Goal: Information Seeking & Learning: Find specific fact

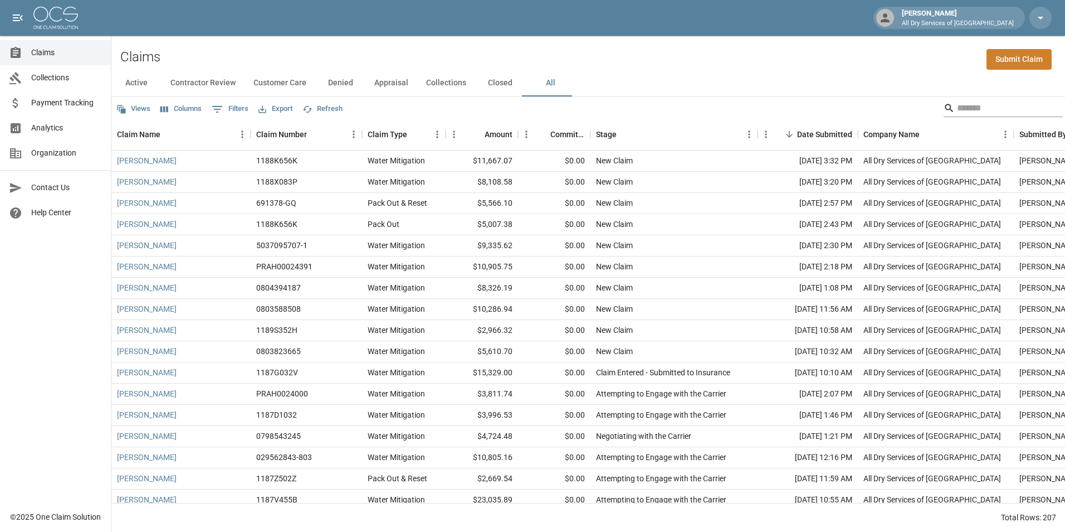
click at [966, 109] on input "Search" at bounding box center [1001, 108] width 89 height 18
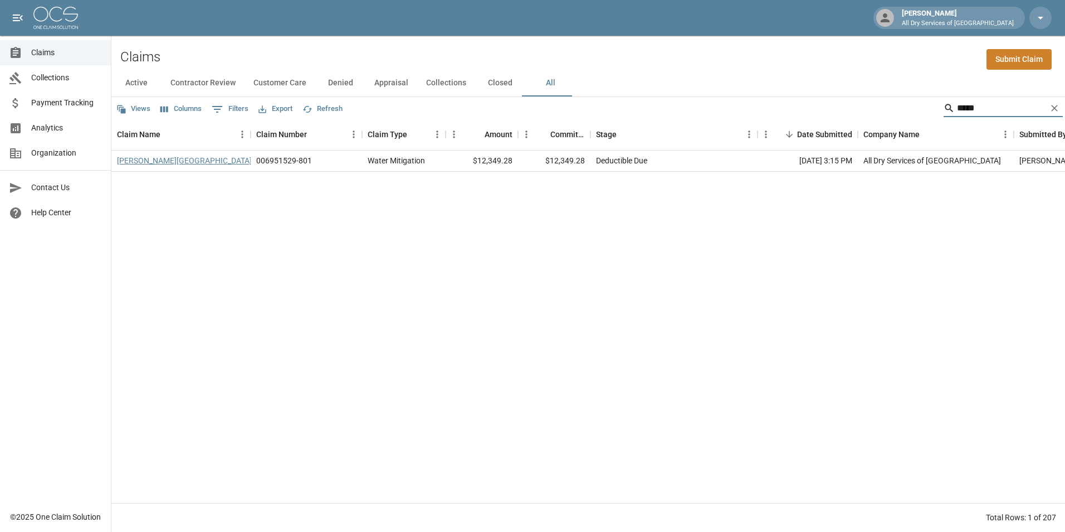
type input "*****"
click at [152, 160] on link "[PERSON_NAME][GEOGRAPHIC_DATA]" at bounding box center [184, 160] width 135 height 11
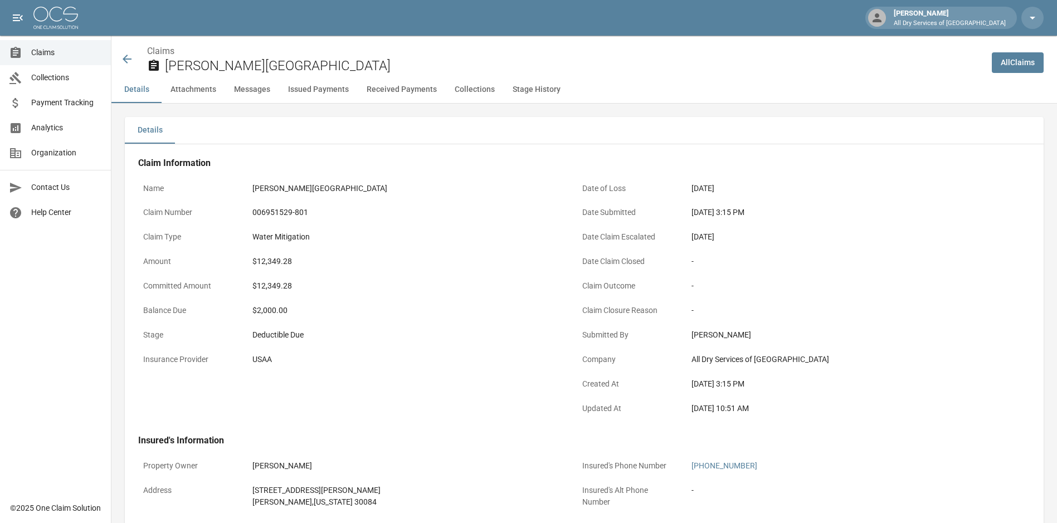
click at [48, 47] on span "Claims" at bounding box center [66, 53] width 71 height 12
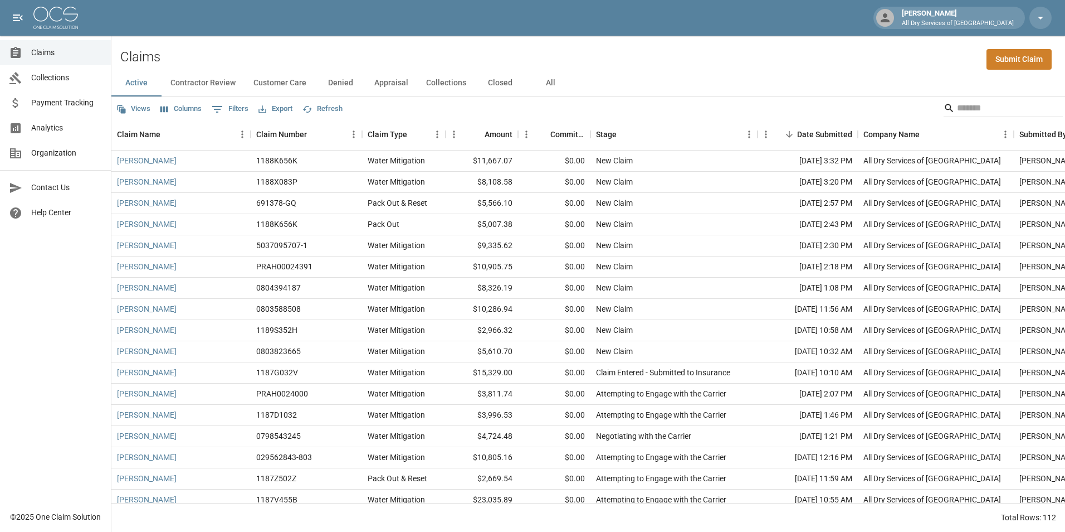
click at [543, 78] on button "All" at bounding box center [550, 83] width 50 height 27
click at [968, 108] on input "Search" at bounding box center [1001, 108] width 89 height 18
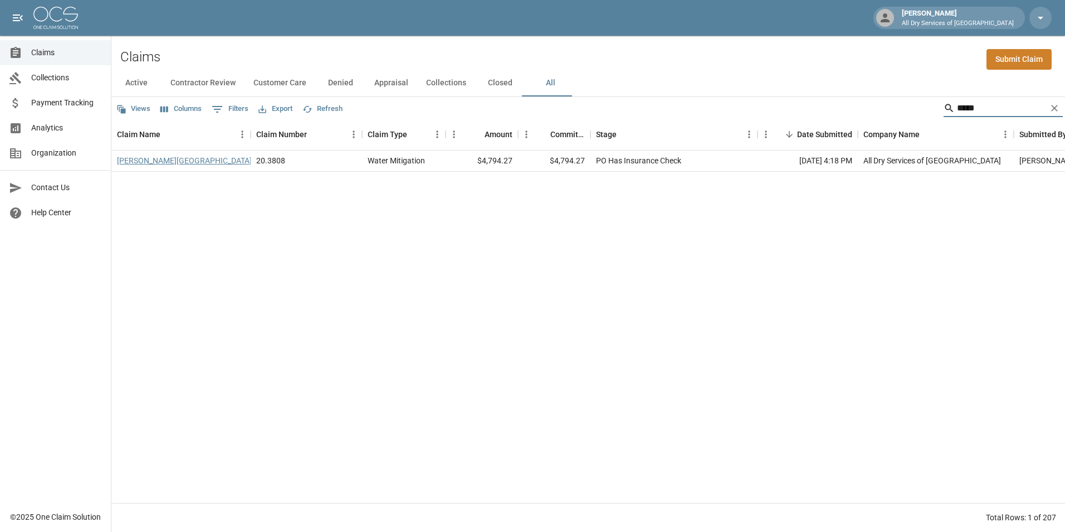
type input "*****"
click at [143, 162] on link "[PERSON_NAME][GEOGRAPHIC_DATA]" at bounding box center [184, 160] width 135 height 11
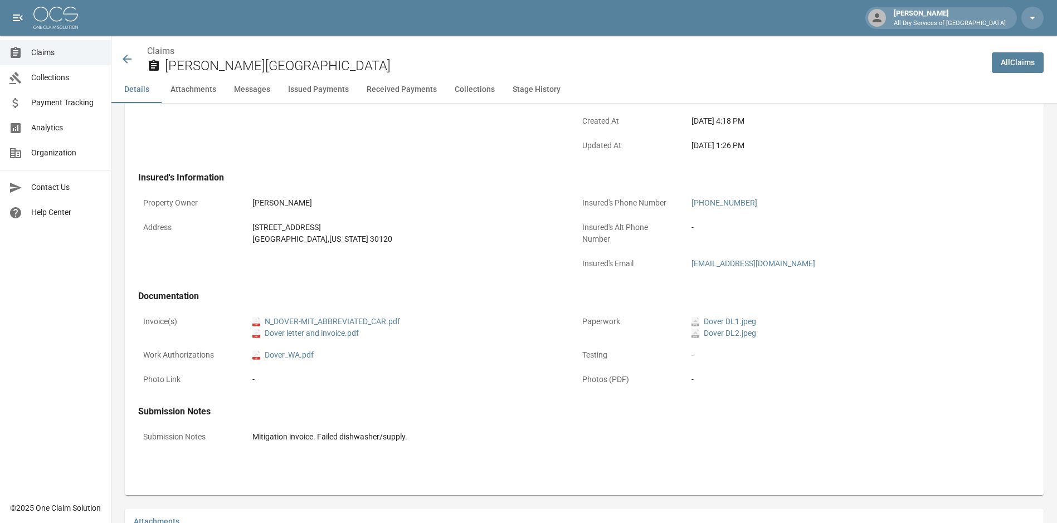
scroll to position [279, 0]
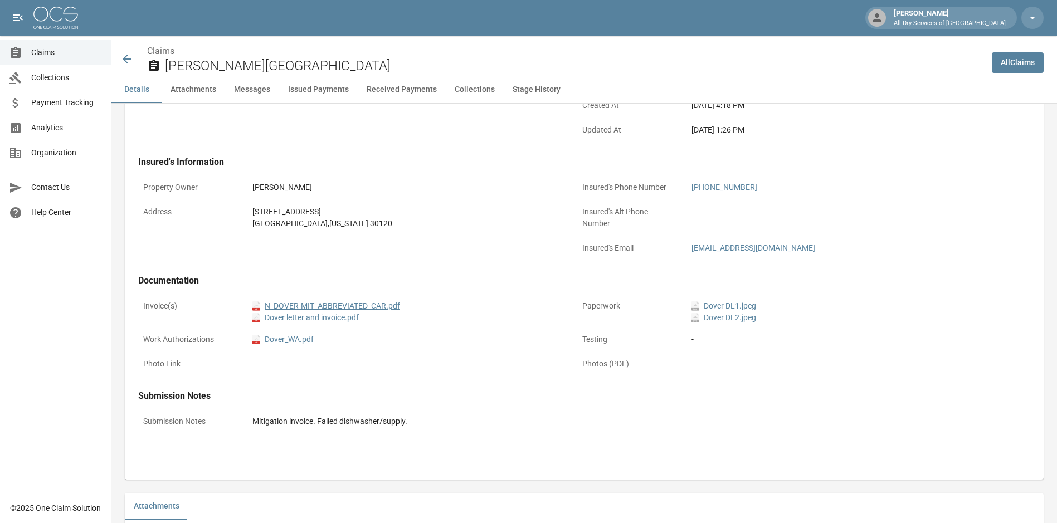
click at [387, 306] on link "pdf N_DOVER-MIT_ABBREVIATED_CAR.pdf" at bounding box center [326, 306] width 148 height 12
drag, startPoint x: 39, startPoint y: 51, endPoint x: 46, endPoint y: 48, distance: 8.0
click at [40, 51] on span "Claims" at bounding box center [66, 53] width 71 height 12
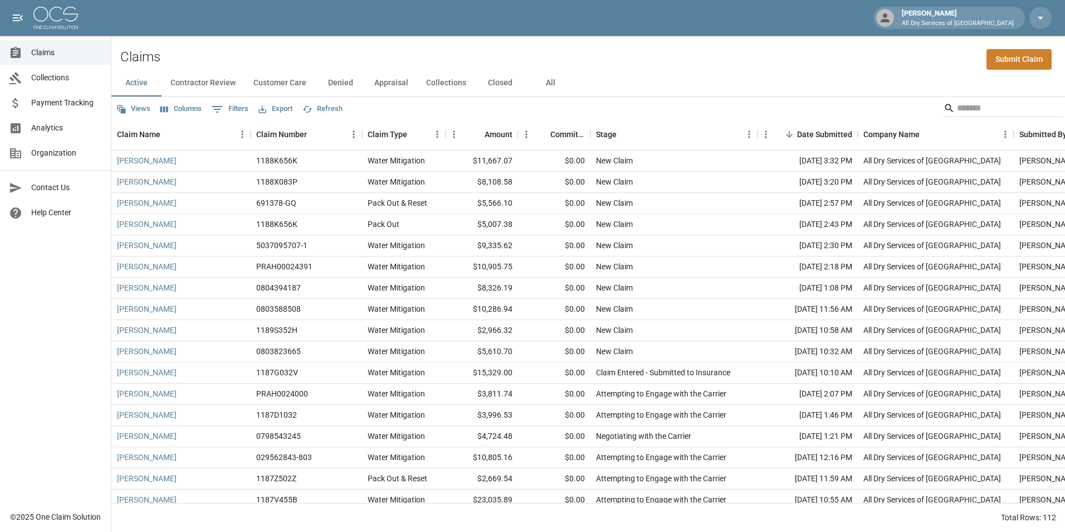
click at [548, 87] on button "All" at bounding box center [550, 83] width 50 height 27
click at [989, 109] on input "Search" at bounding box center [1001, 108] width 89 height 18
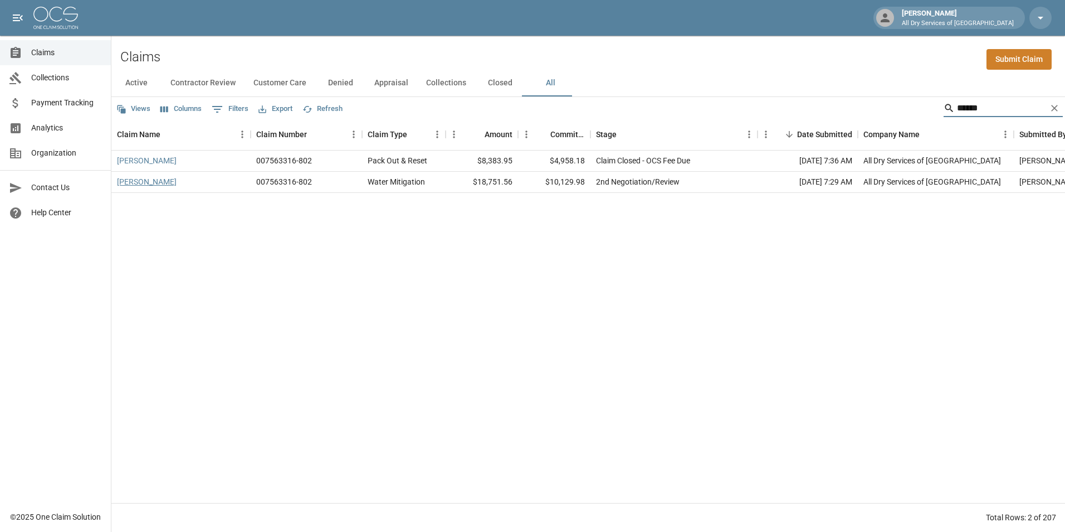
type input "******"
click at [149, 181] on link "[PERSON_NAME]" at bounding box center [147, 181] width 60 height 11
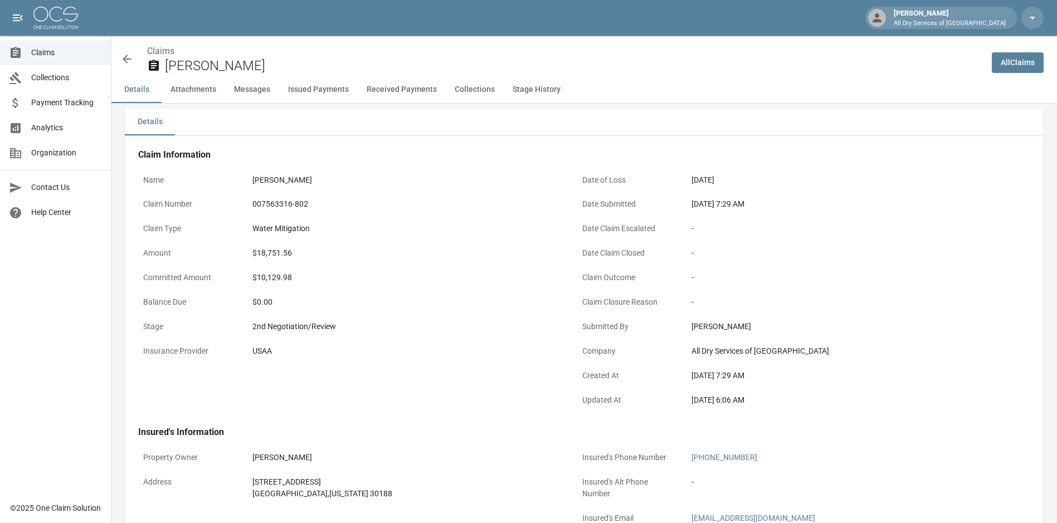
scroll to position [334, 0]
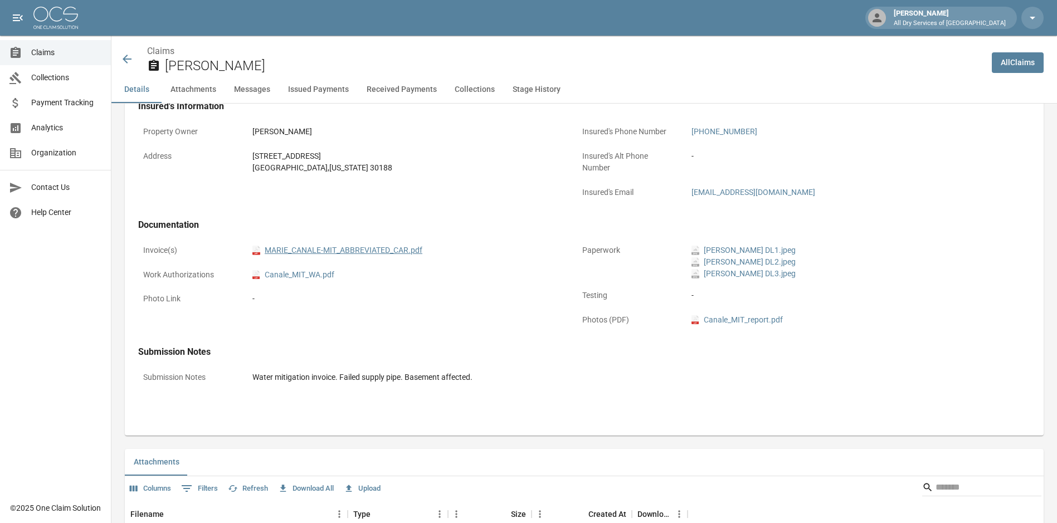
click at [388, 249] on link "pdf MARIE_CANALE-MIT_ABBREVIATED_CAR.pdf" at bounding box center [337, 251] width 170 height 12
click at [55, 53] on span "Claims" at bounding box center [66, 53] width 71 height 12
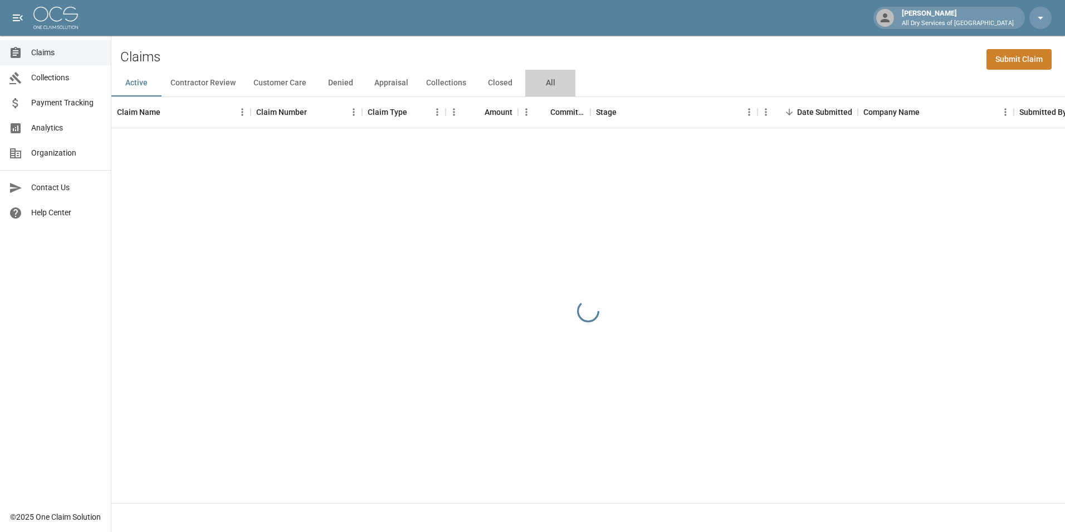
click at [548, 81] on button "All" at bounding box center [550, 83] width 50 height 27
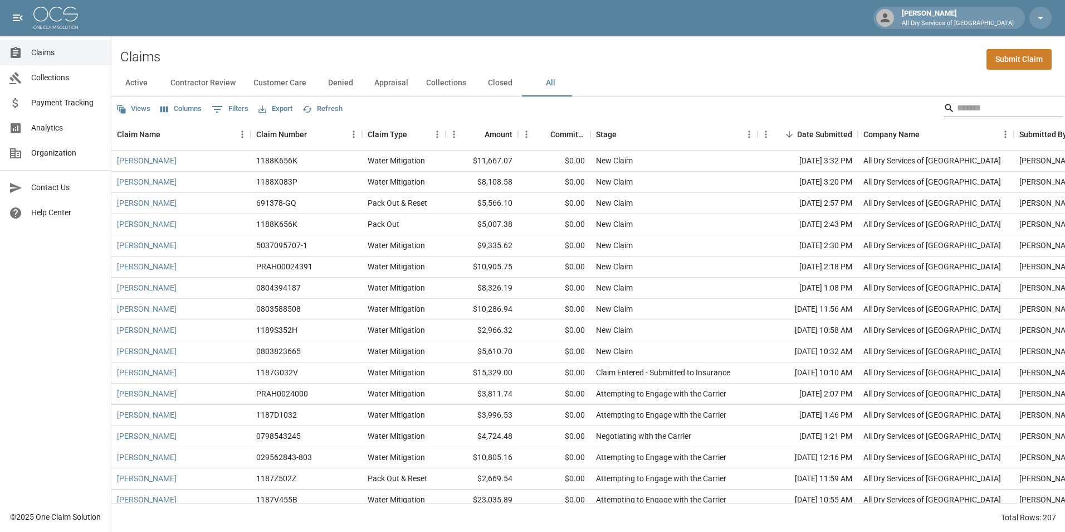
click at [976, 109] on input "Search" at bounding box center [1001, 108] width 89 height 18
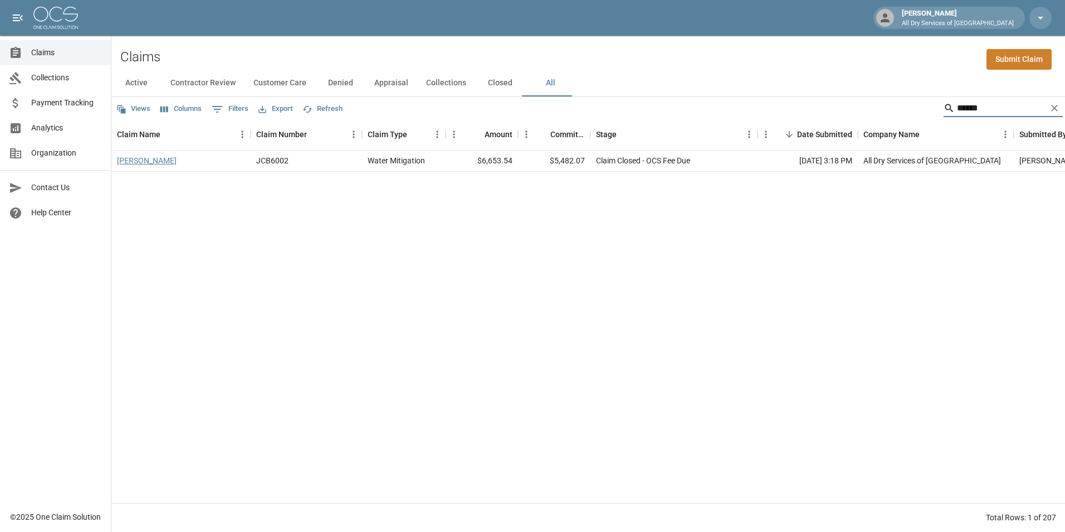
type input "******"
click at [166, 160] on link "[PERSON_NAME]" at bounding box center [147, 160] width 60 height 11
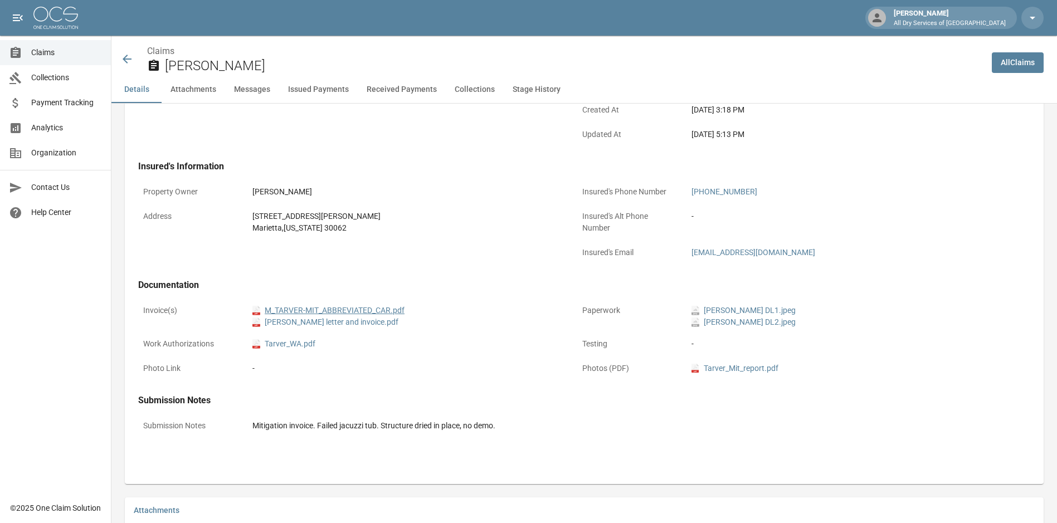
scroll to position [279, 0]
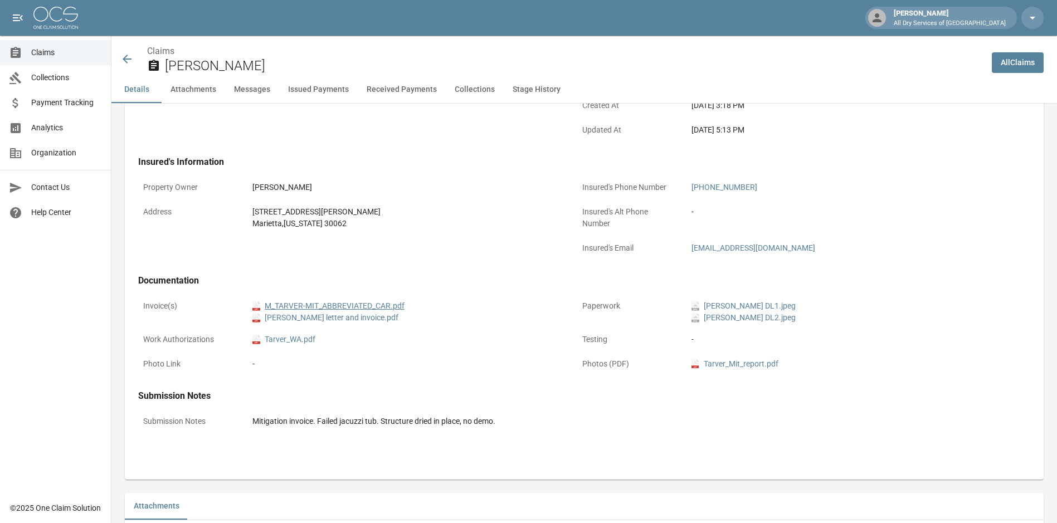
click at [381, 304] on link "pdf M_TARVER-MIT_ABBREVIATED_CAR.pdf" at bounding box center [328, 306] width 152 height 12
drag, startPoint x: 73, startPoint y: 57, endPoint x: 85, endPoint y: 59, distance: 12.4
click at [73, 57] on span "Claims" at bounding box center [66, 53] width 71 height 12
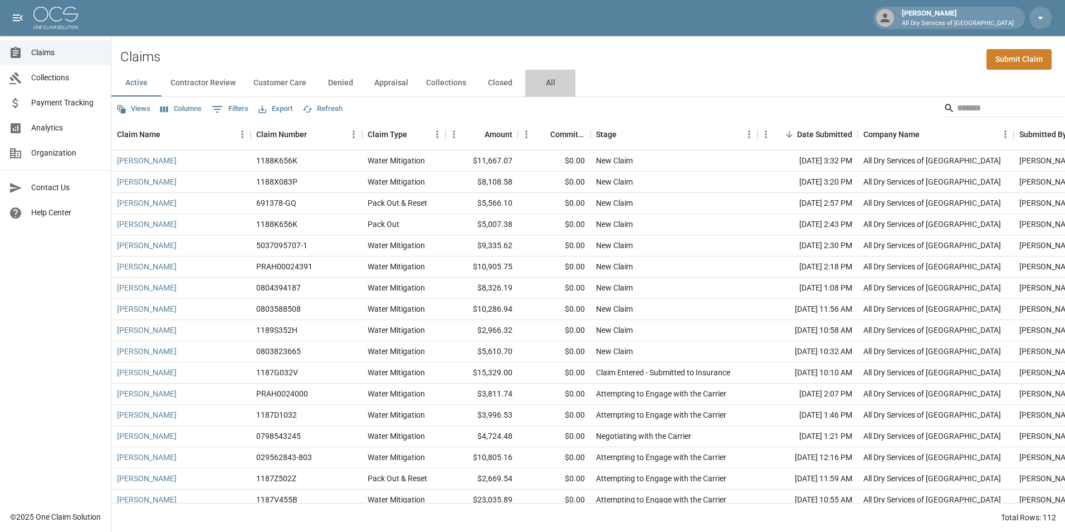
click at [543, 83] on button "All" at bounding box center [550, 83] width 50 height 27
click at [964, 110] on input "Search" at bounding box center [1001, 108] width 89 height 18
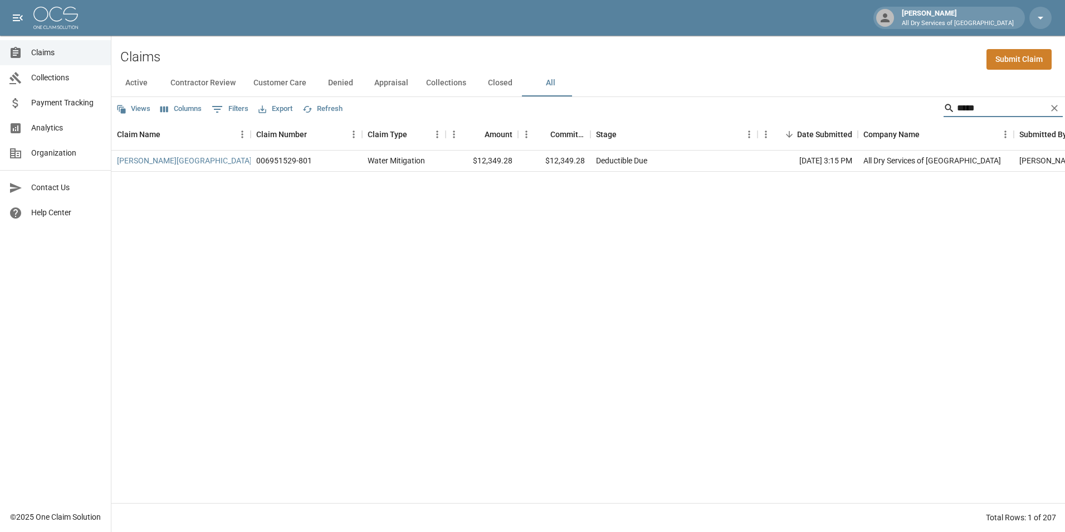
type input "*****"
click at [678, 163] on div "Deductible Due" at bounding box center [674, 160] width 167 height 21
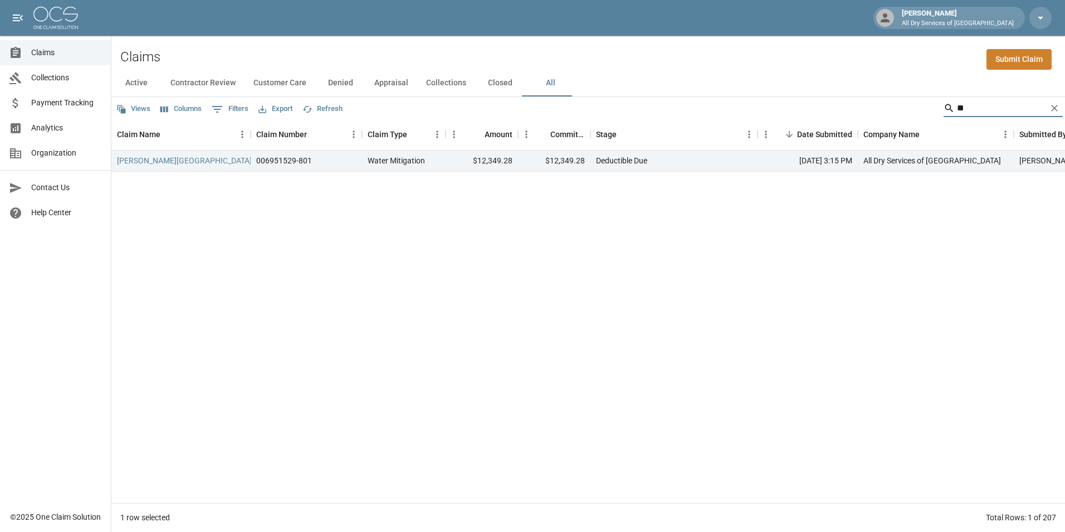
type input "*"
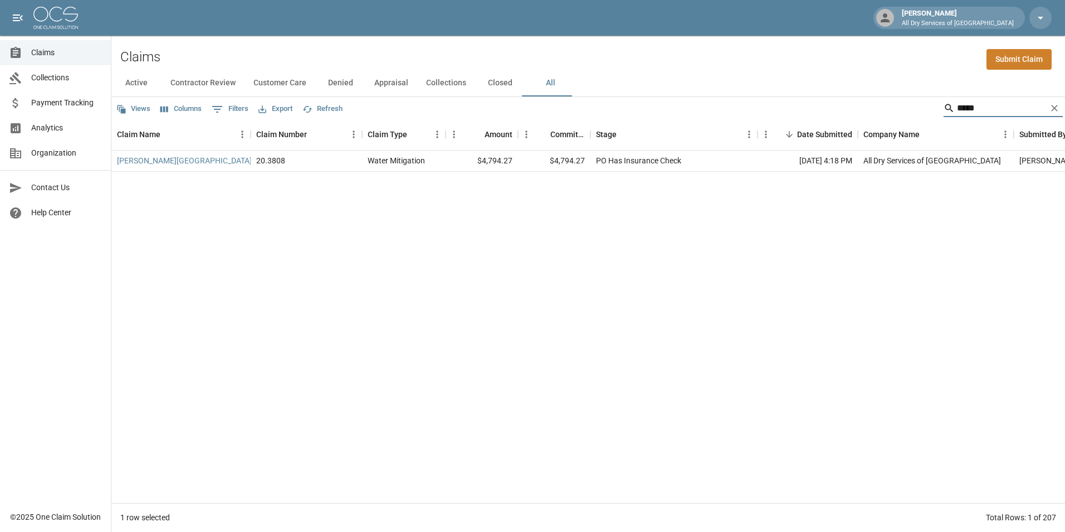
type input "*****"
click at [718, 158] on div "PO Has Insurance Check" at bounding box center [674, 160] width 167 height 21
